Goal: Contribute content

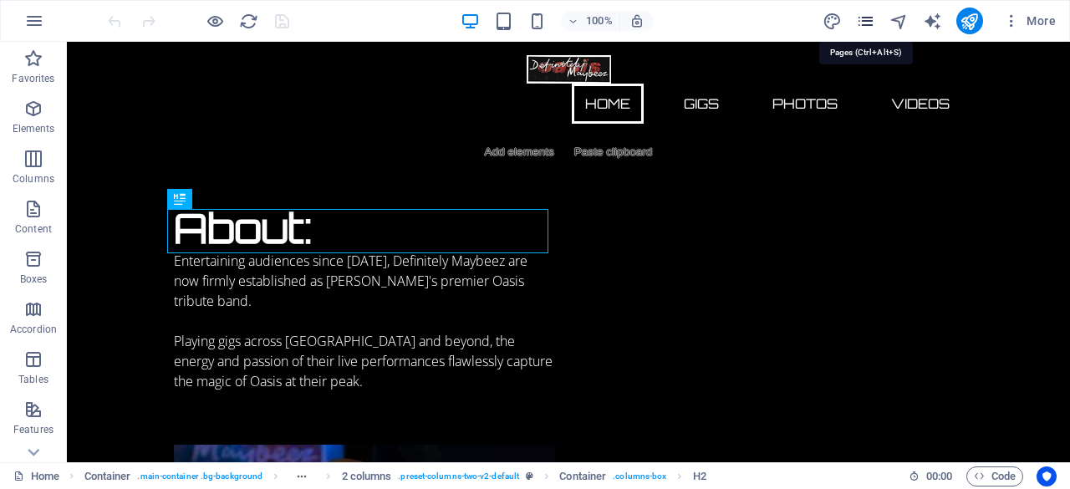
click at [864, 14] on icon "pages" at bounding box center [865, 21] width 19 height 19
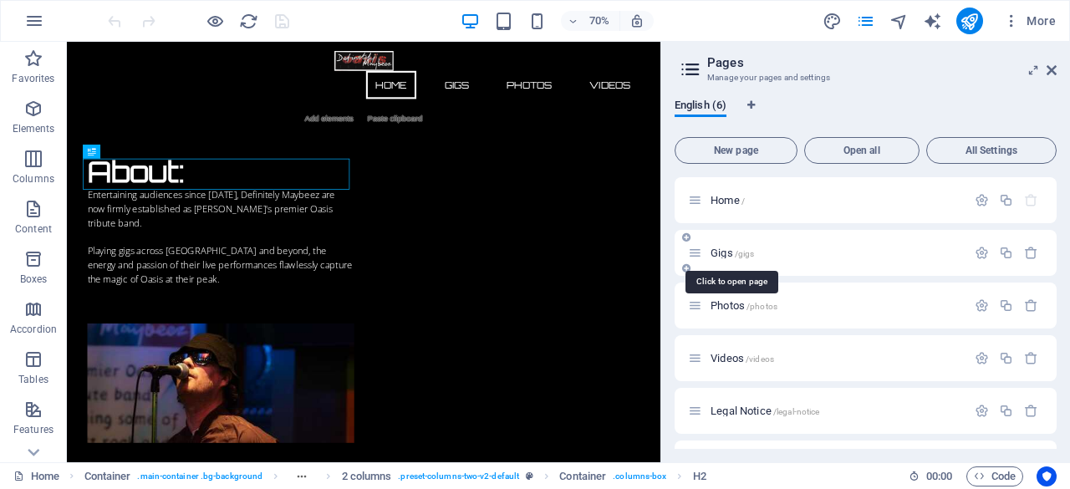
click at [719, 251] on span "Gigs /gigs" at bounding box center [731, 253] width 43 height 13
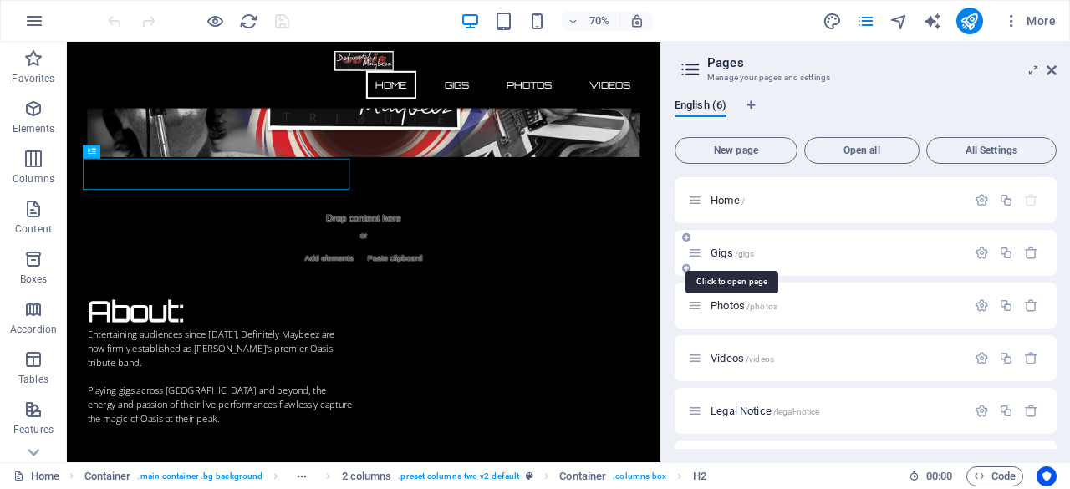
click at [719, 251] on div "Gigs /gigs" at bounding box center [865, 253] width 382 height 46
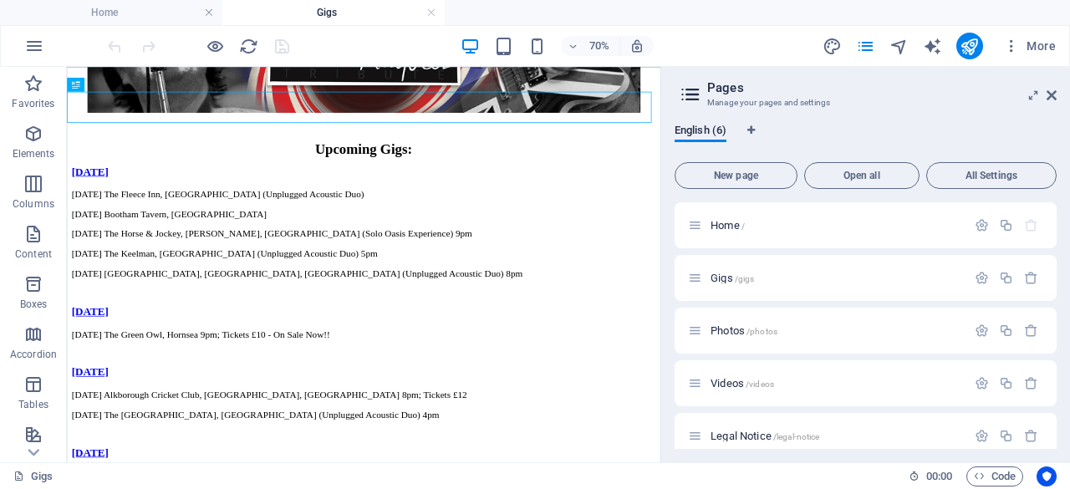
scroll to position [233, 0]
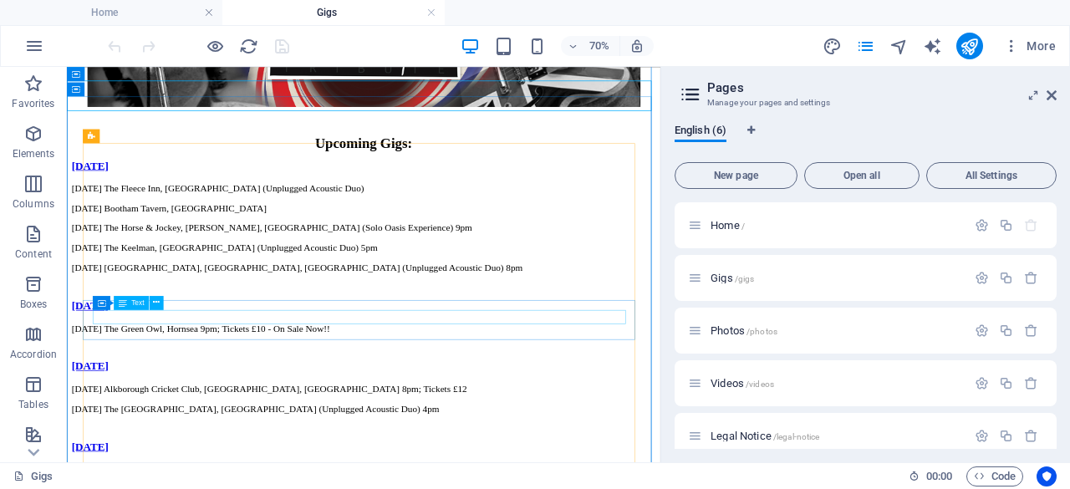
click at [535, 433] on div "[DATE] The Green Owl, Hornsea 9pm; Tickets £10 - On Sale Now!!" at bounding box center [491, 440] width 834 height 15
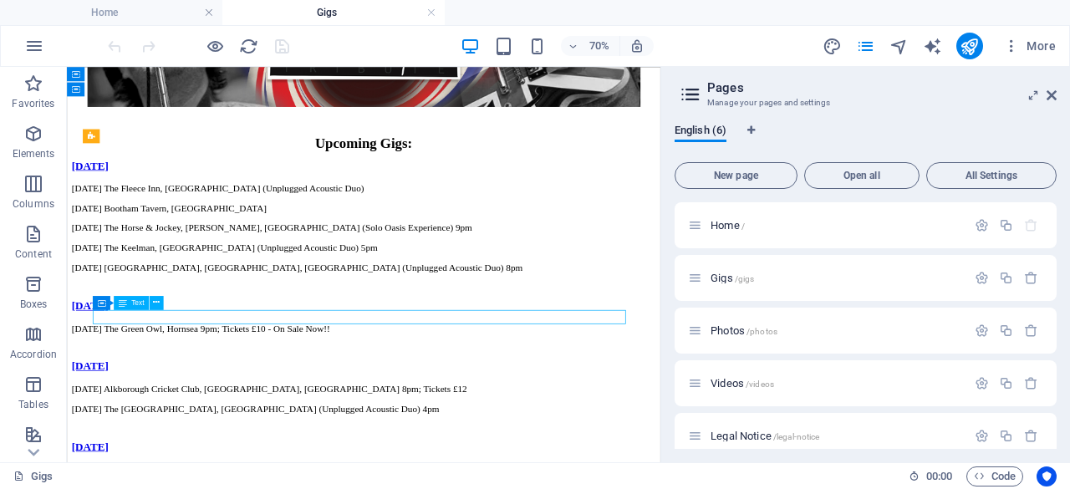
click at [535, 433] on div "[DATE] The Green Owl, Hornsea 9pm; Tickets £10 - On Sale Now!!" at bounding box center [491, 440] width 834 height 15
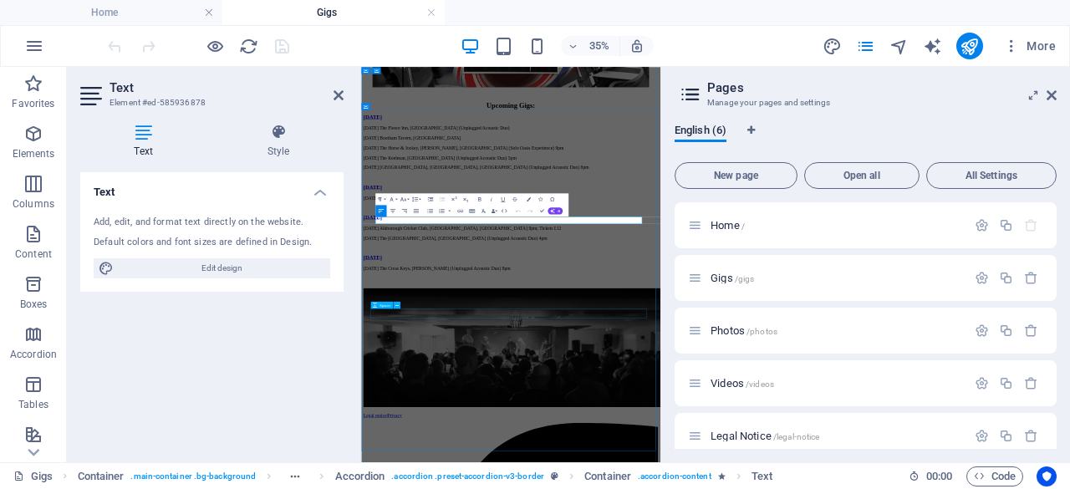
scroll to position [152, 0]
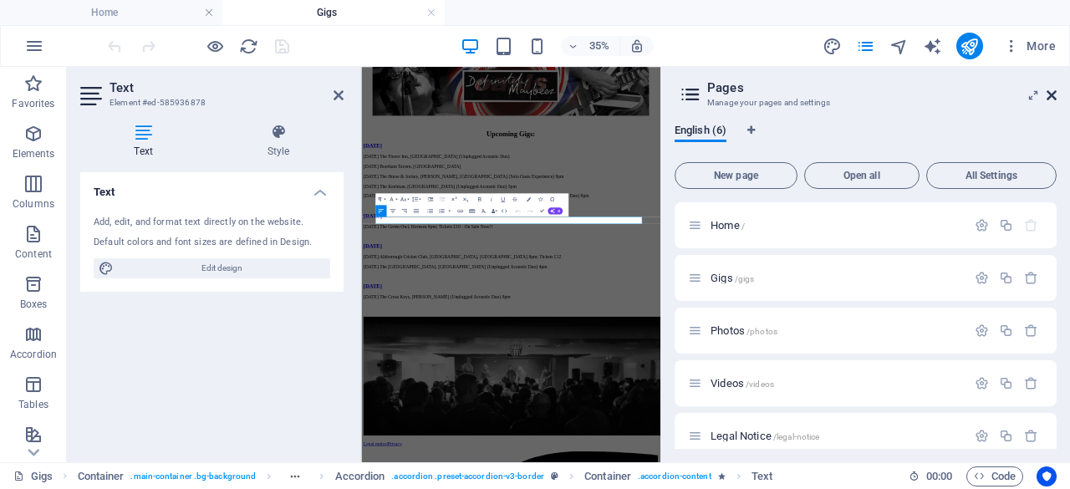
click at [1050, 90] on icon at bounding box center [1051, 95] width 10 height 13
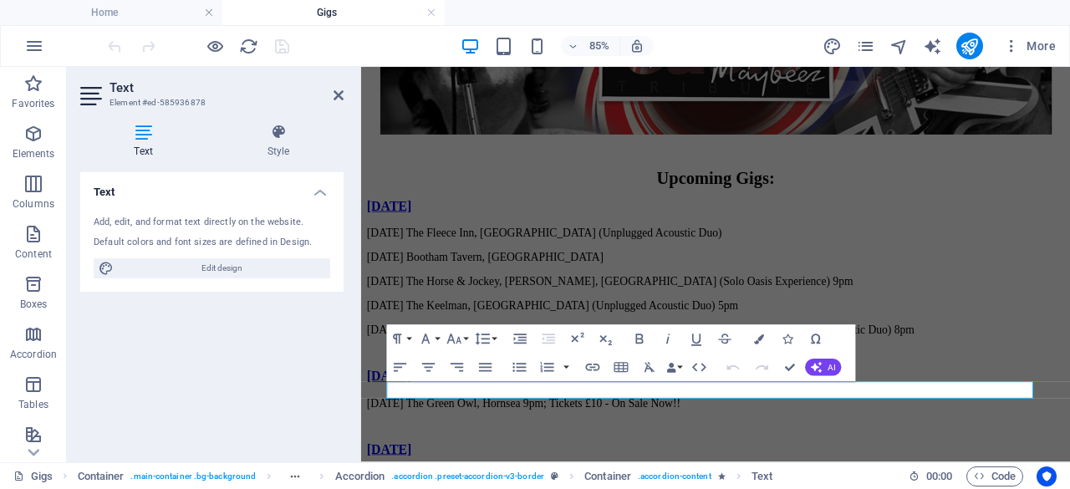
scroll to position [213, 0]
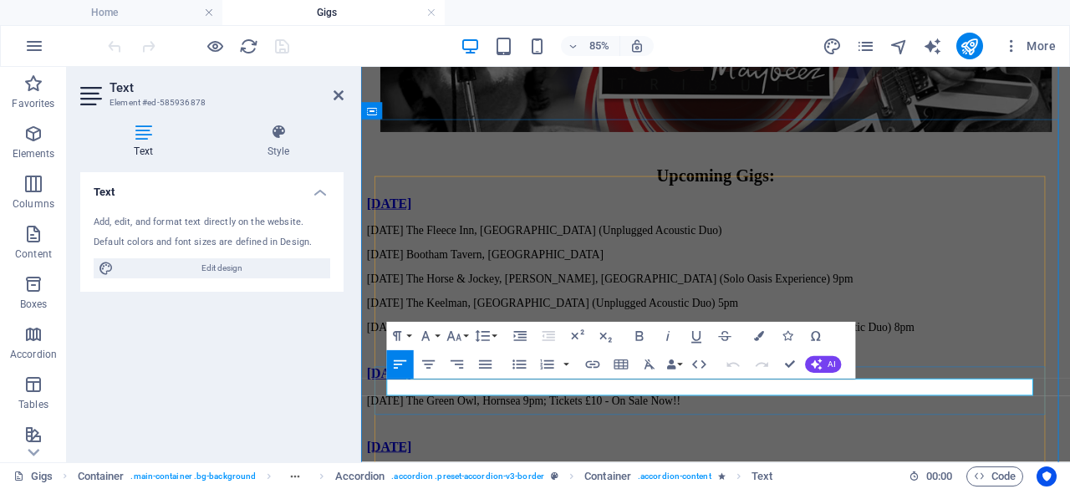
click at [550, 453] on p "[DATE] The Green Owl, Hornsea 9pm; Tickets £10 - On Sale Now!!" at bounding box center [778, 460] width 821 height 15
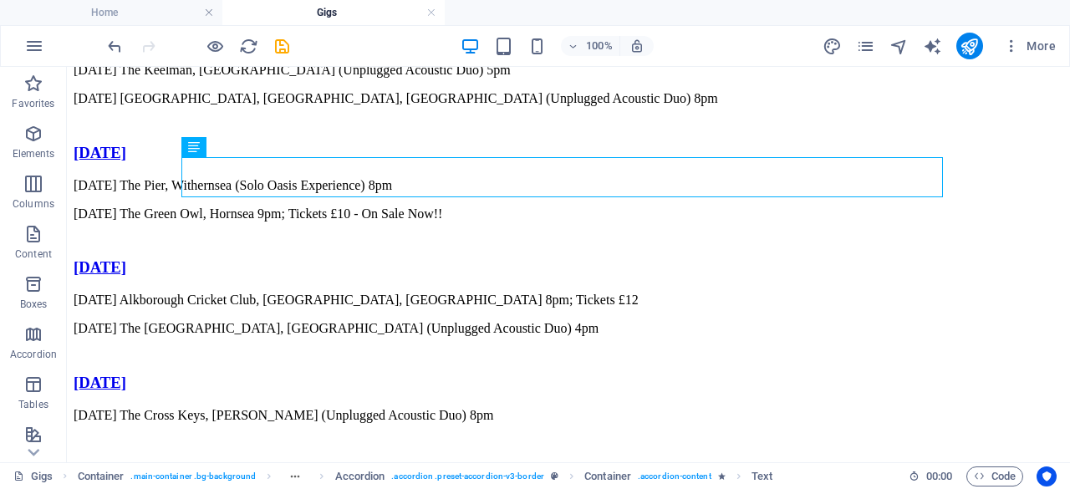
scroll to position [490, 0]
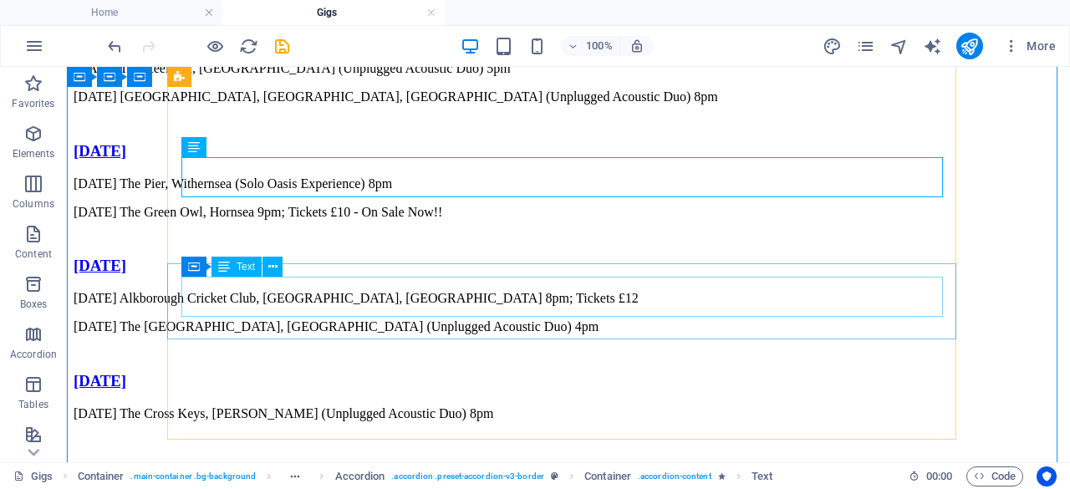
click at [544, 307] on div "[DATE] Alkborough Cricket Club, [GEOGRAPHIC_DATA], [GEOGRAPHIC_DATA] 8pm; Ticke…" at bounding box center [569, 312] width 990 height 43
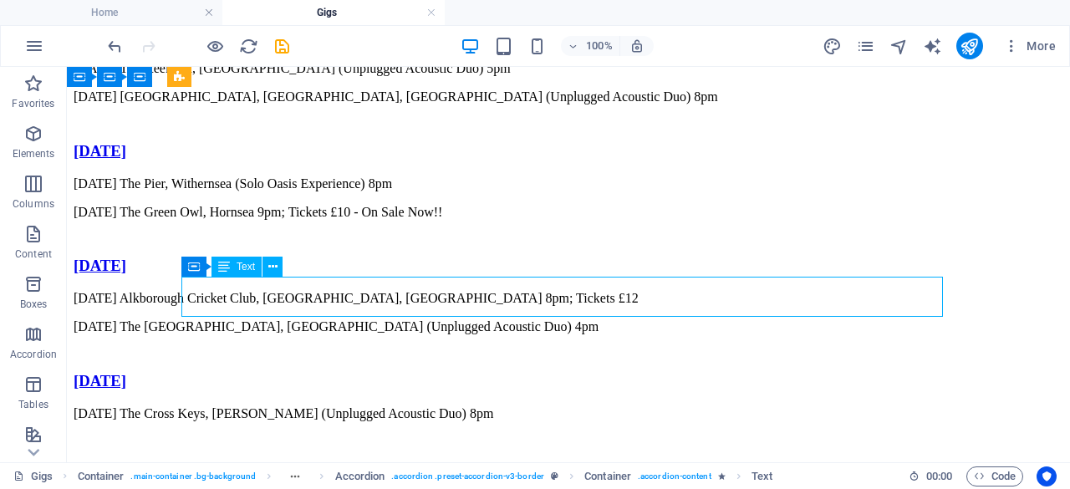
click at [544, 307] on div "[DATE] Alkborough Cricket Club, [GEOGRAPHIC_DATA], [GEOGRAPHIC_DATA] 8pm; Ticke…" at bounding box center [569, 312] width 990 height 43
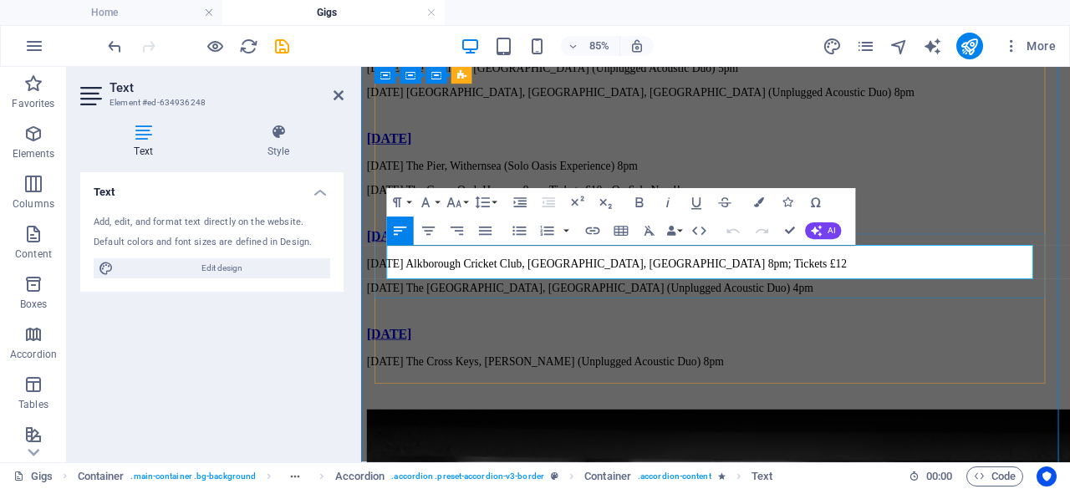
click at [748, 319] on p "[DATE] The [GEOGRAPHIC_DATA], [GEOGRAPHIC_DATA] (Unplugged Acoustic Duo) 4pm" at bounding box center [778, 326] width 821 height 15
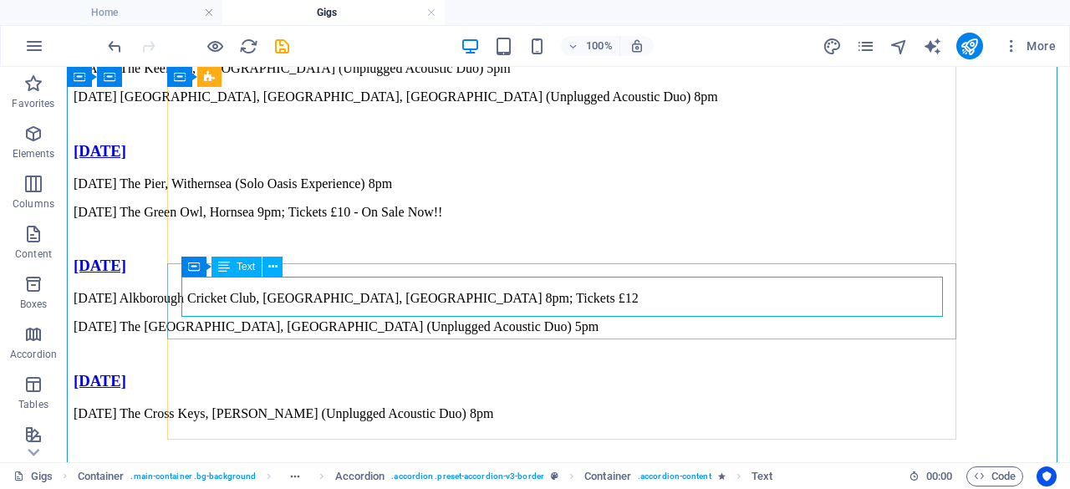
click at [700, 291] on div "[DATE] Alkborough Cricket Club, [GEOGRAPHIC_DATA], [GEOGRAPHIC_DATA] 8pm; Ticke…" at bounding box center [569, 312] width 990 height 43
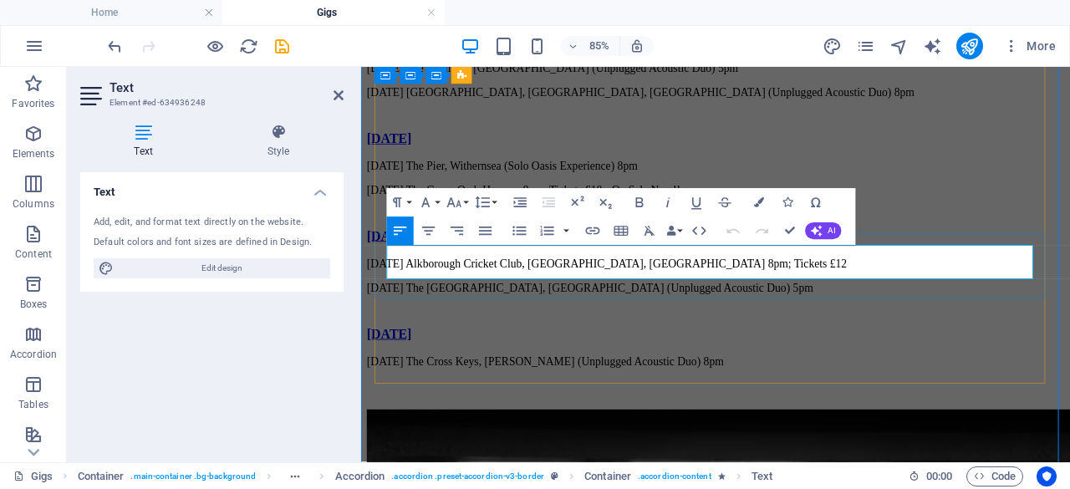
click at [390, 291] on p "[DATE] Alkborough Cricket Club, [GEOGRAPHIC_DATA], [GEOGRAPHIC_DATA] 8pm; Ticke…" at bounding box center [778, 298] width 821 height 15
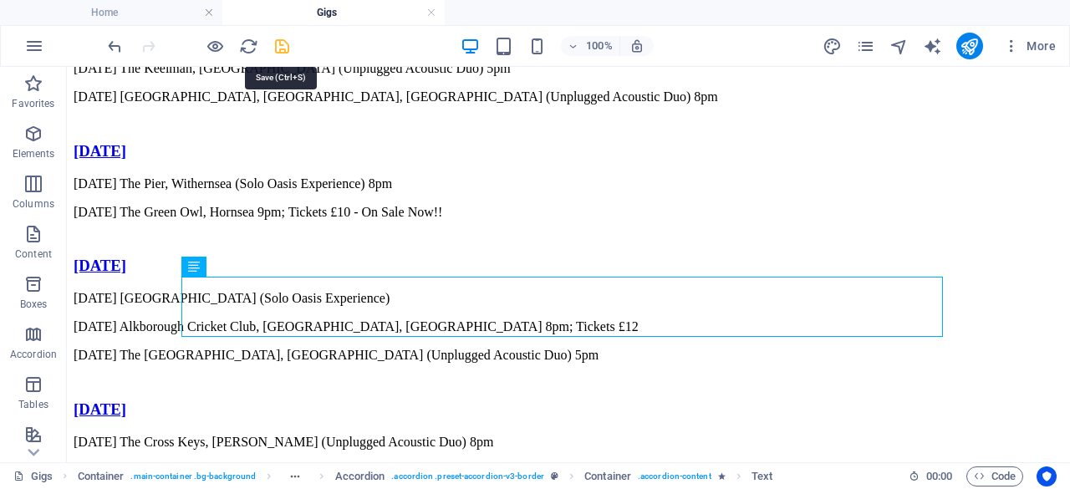
click at [283, 37] on icon "save" at bounding box center [281, 46] width 19 height 19
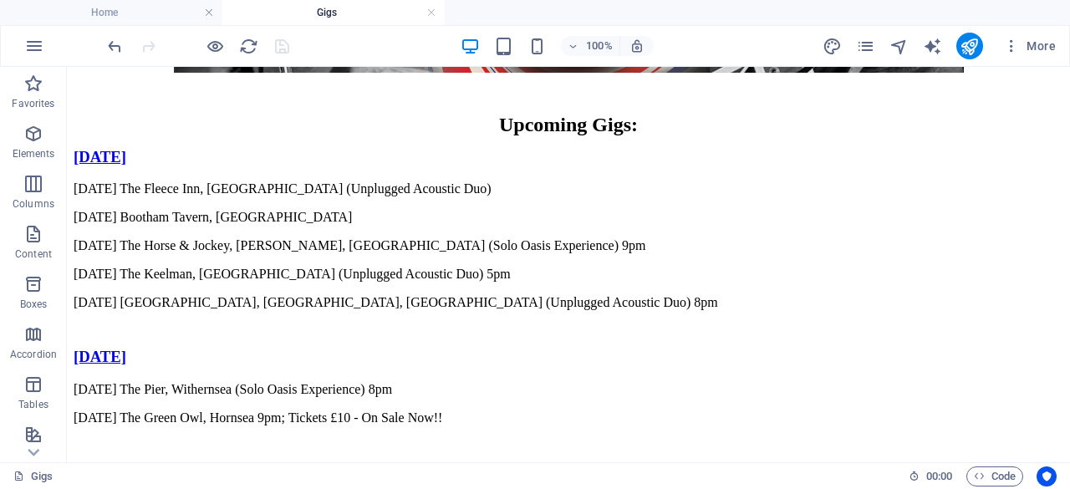
scroll to position [233, 0]
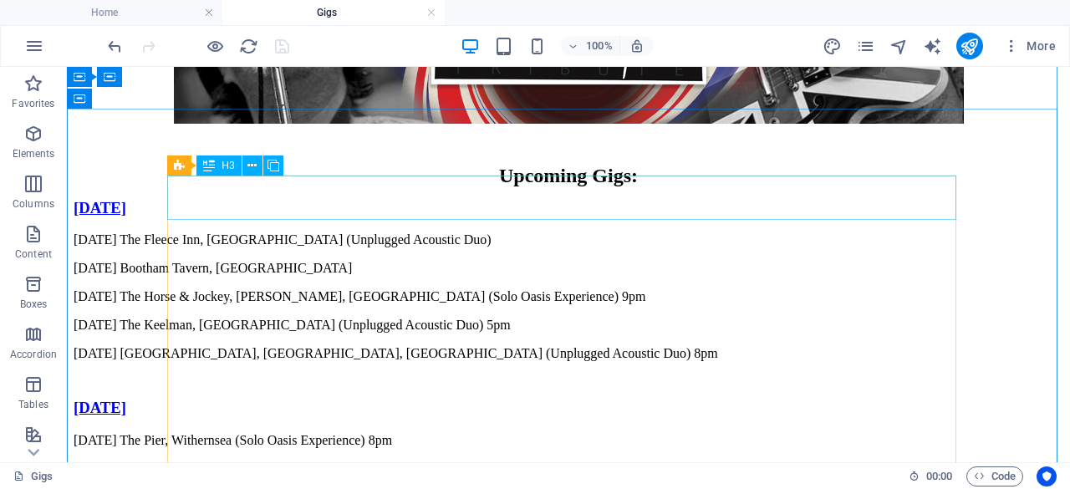
click at [926, 199] on div "[DATE]" at bounding box center [569, 208] width 990 height 18
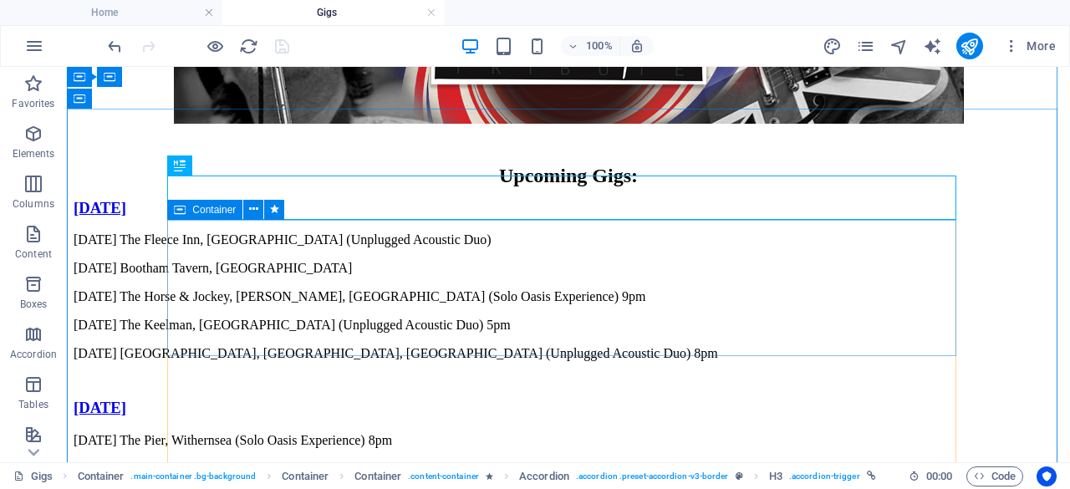
click at [943, 242] on div "[DATE] The Fleece Inn, [GEOGRAPHIC_DATA] (Unplugged Acoustic Duo) [DATE] [GEOGR…" at bounding box center [569, 307] width 990 height 150
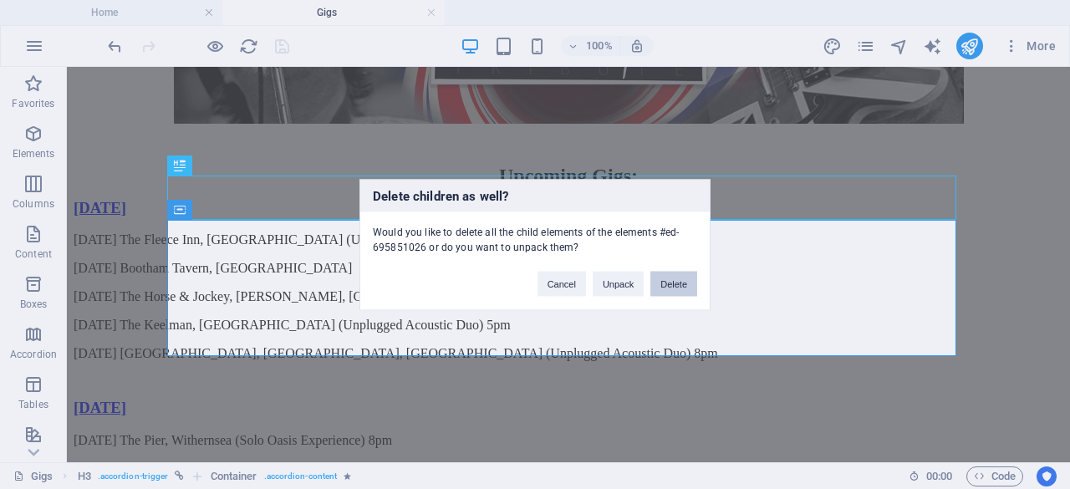
click at [687, 282] on button "Delete" at bounding box center [673, 283] width 47 height 25
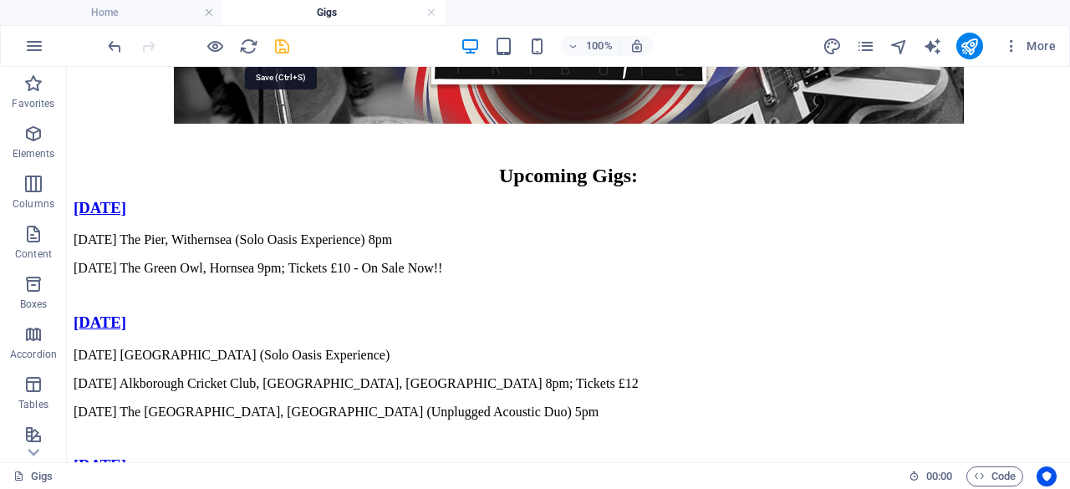
click at [281, 45] on icon "save" at bounding box center [281, 46] width 19 height 19
click at [968, 48] on icon "publish" at bounding box center [968, 46] width 19 height 19
